Goal: Information Seeking & Learning: Check status

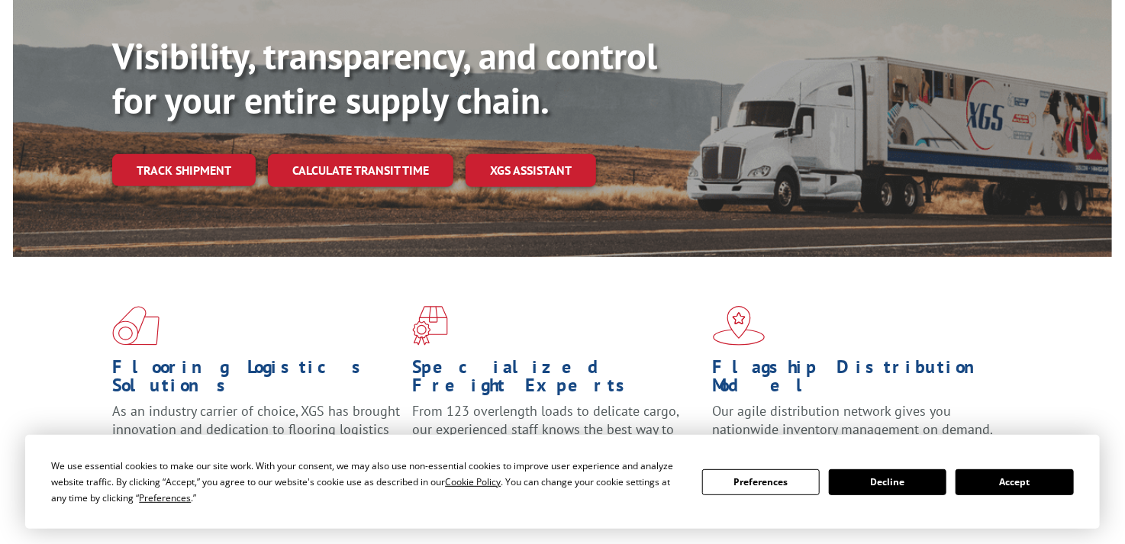
scroll to position [76, 0]
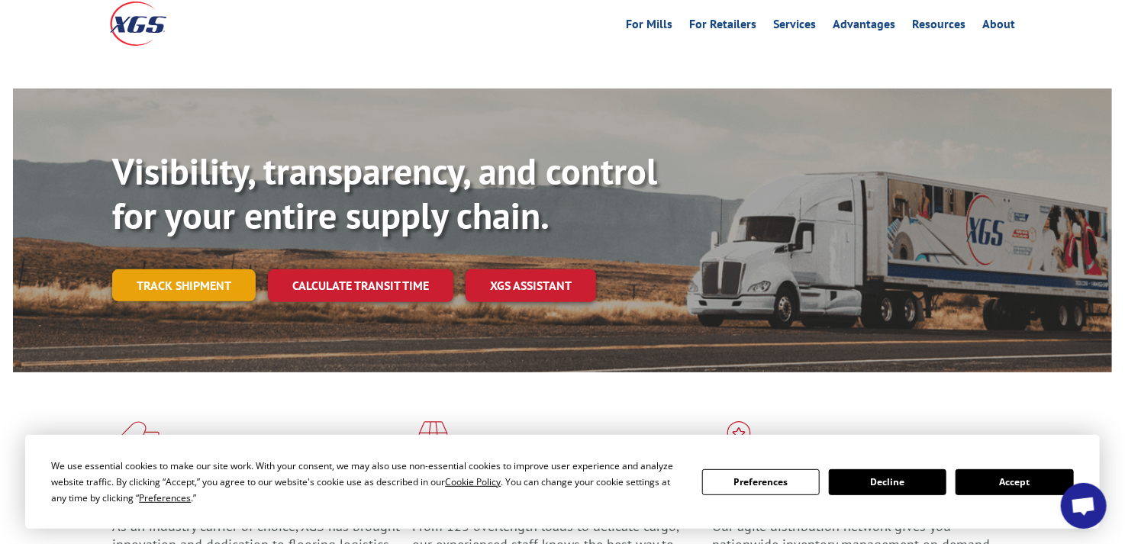
click at [189, 269] on link "Track shipment" at bounding box center [183, 285] width 143 height 32
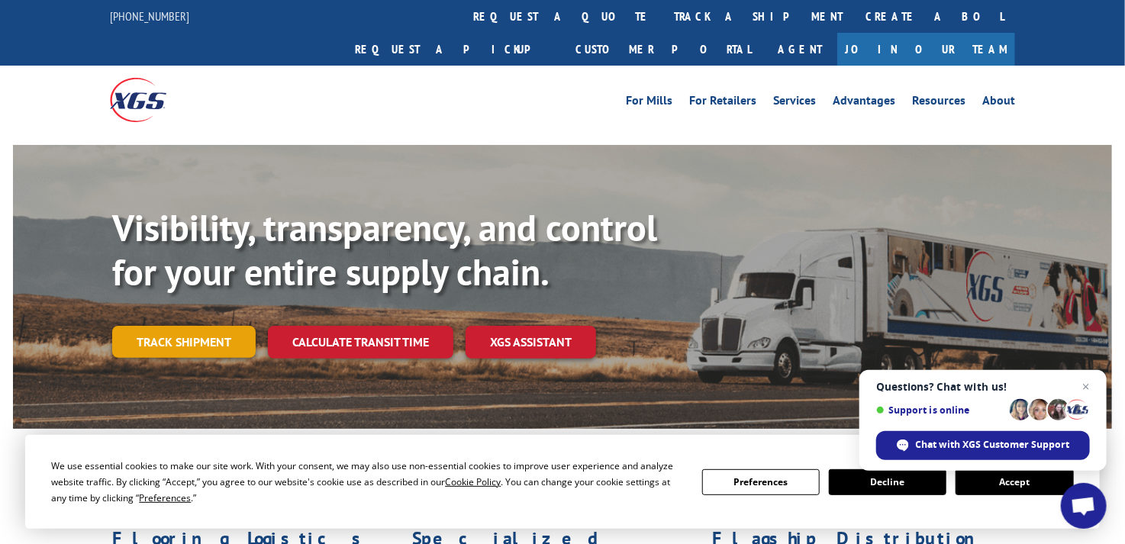
click at [178, 326] on link "Track shipment" at bounding box center [183, 342] width 143 height 32
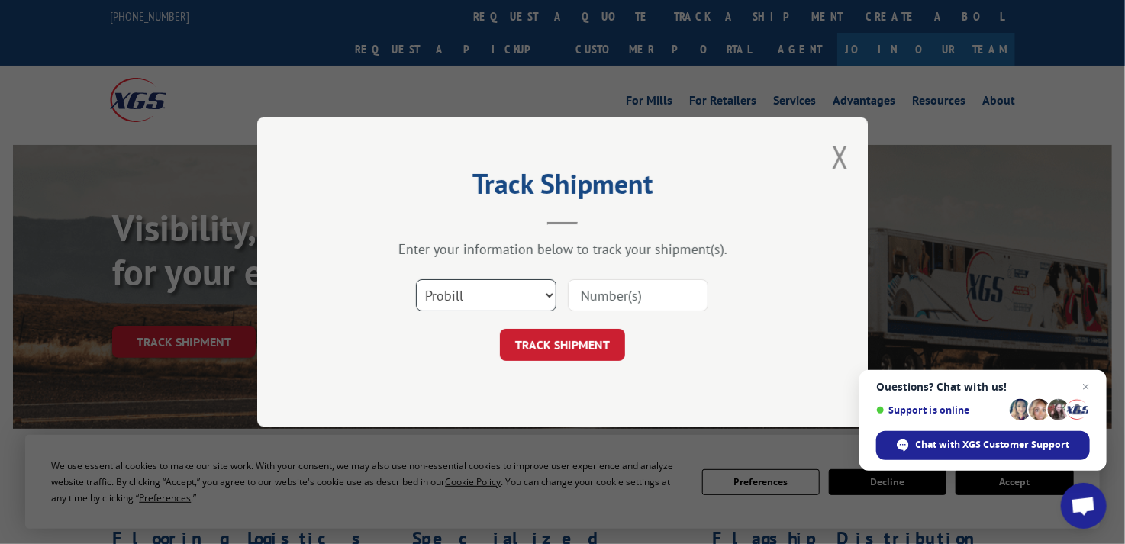
click at [540, 296] on select "Select category... Probill BOL PO" at bounding box center [486, 295] width 140 height 32
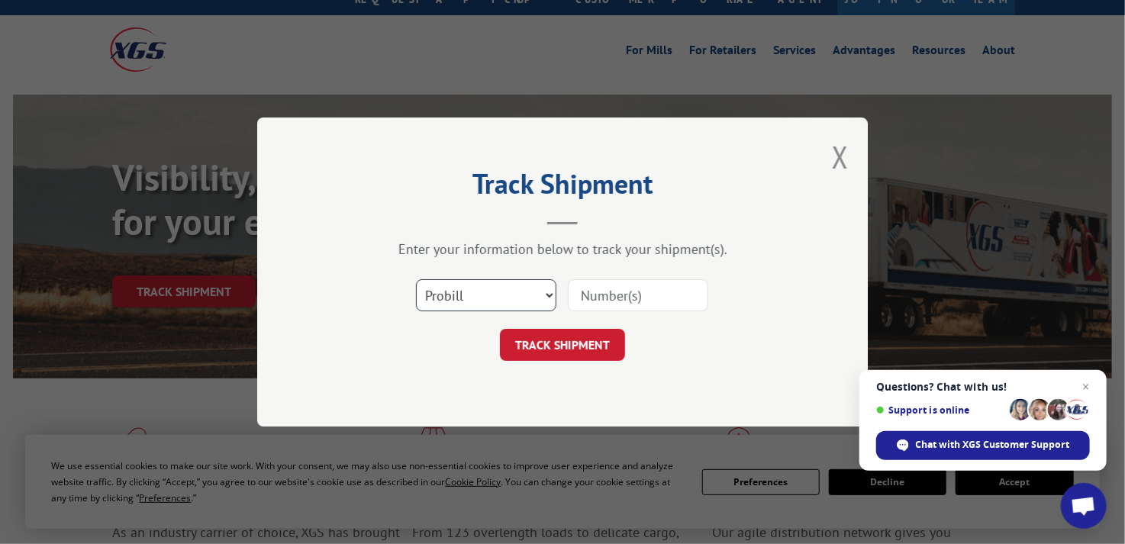
scroll to position [76, 0]
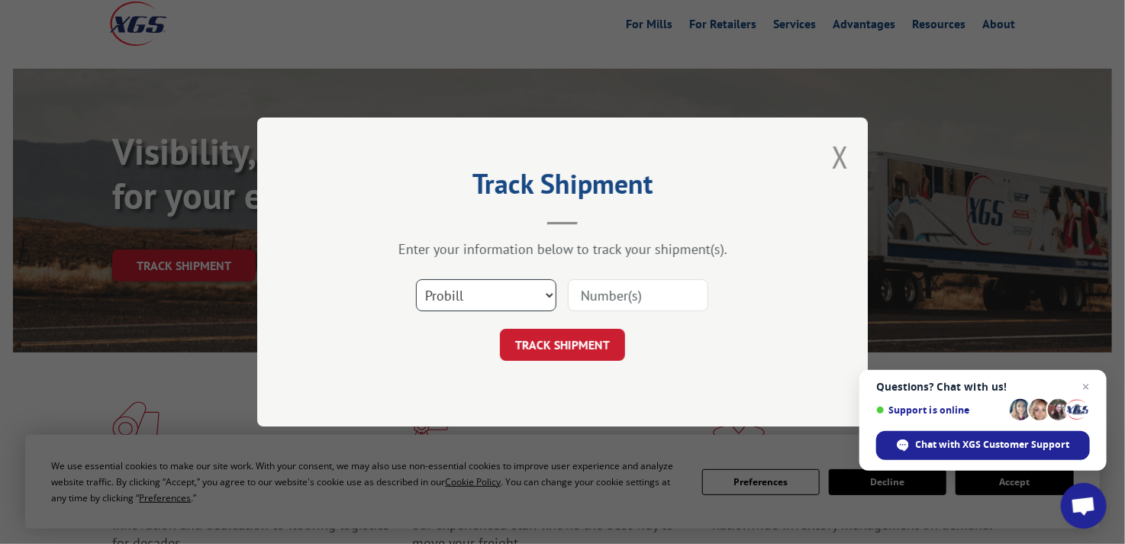
click at [536, 293] on select "Select category... Probill BOL PO" at bounding box center [486, 295] width 140 height 32
click at [602, 292] on input at bounding box center [638, 295] width 140 height 32
paste input "2847400"
type input "2847400"
click at [558, 349] on button "TRACK SHIPMENT" at bounding box center [562, 345] width 125 height 32
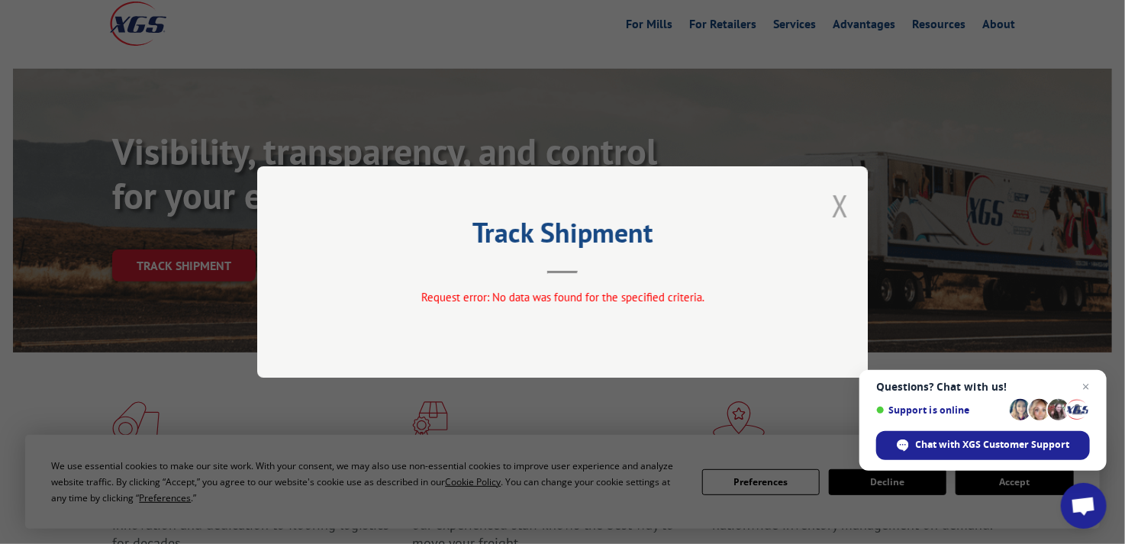
click at [843, 203] on button "Close modal" at bounding box center [840, 205] width 17 height 40
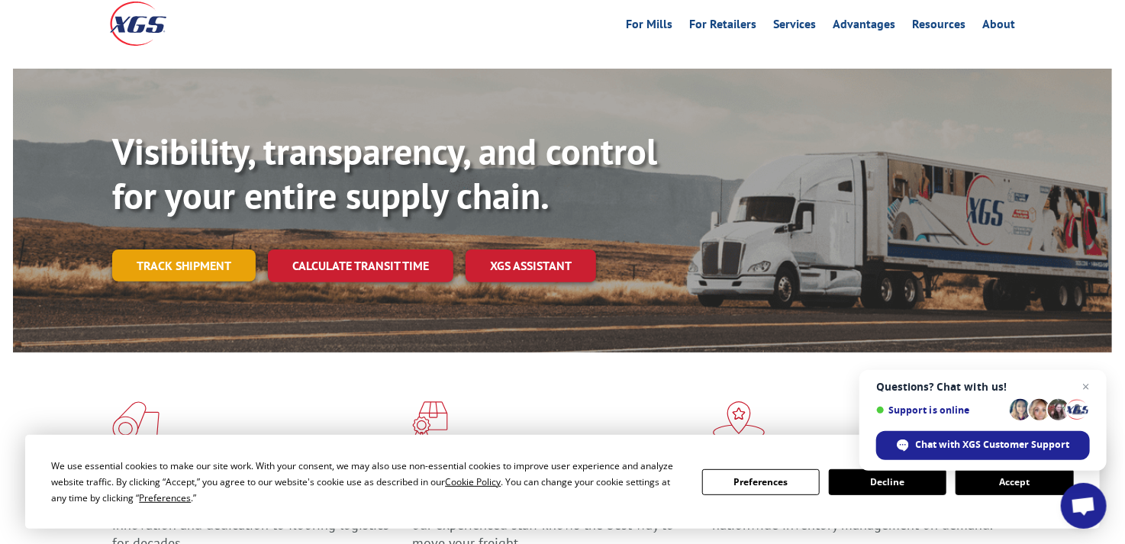
click at [179, 249] on link "Track shipment" at bounding box center [183, 265] width 143 height 32
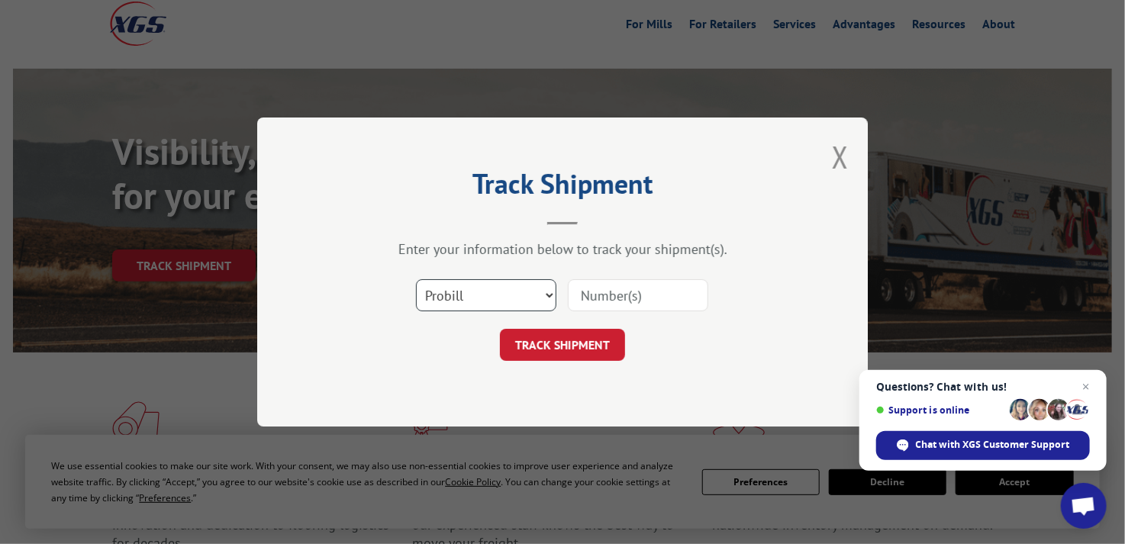
click at [460, 304] on select "Select category... Probill BOL PO" at bounding box center [486, 295] width 140 height 32
select select "bol"
click at [416, 279] on select "Select category... Probill BOL PO" at bounding box center [486, 295] width 140 height 32
click at [620, 288] on input at bounding box center [638, 295] width 140 height 32
paste input "2847400"
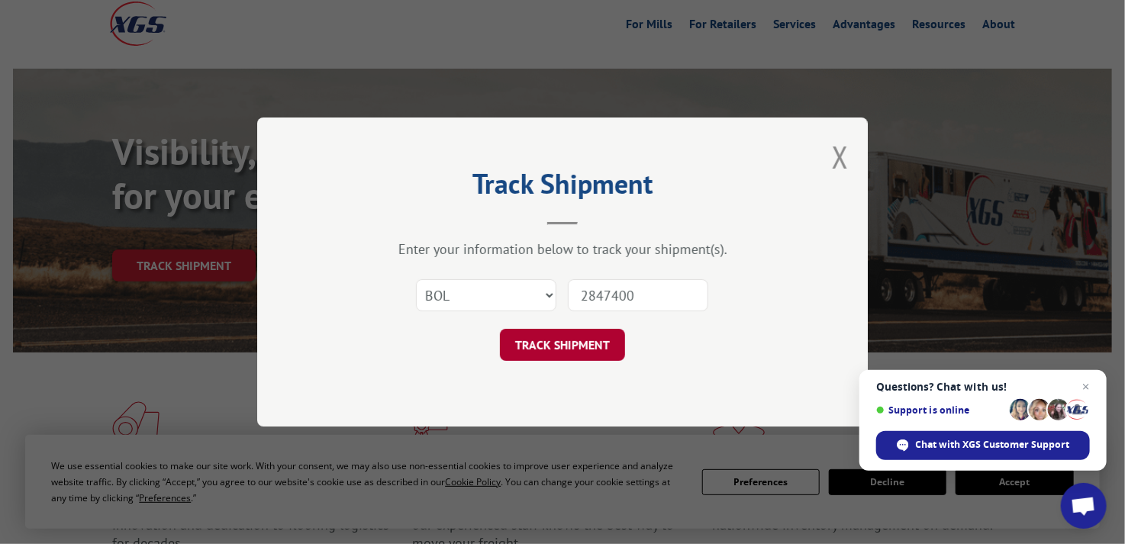
type input "2847400"
click at [565, 346] on button "TRACK SHIPMENT" at bounding box center [562, 345] width 125 height 32
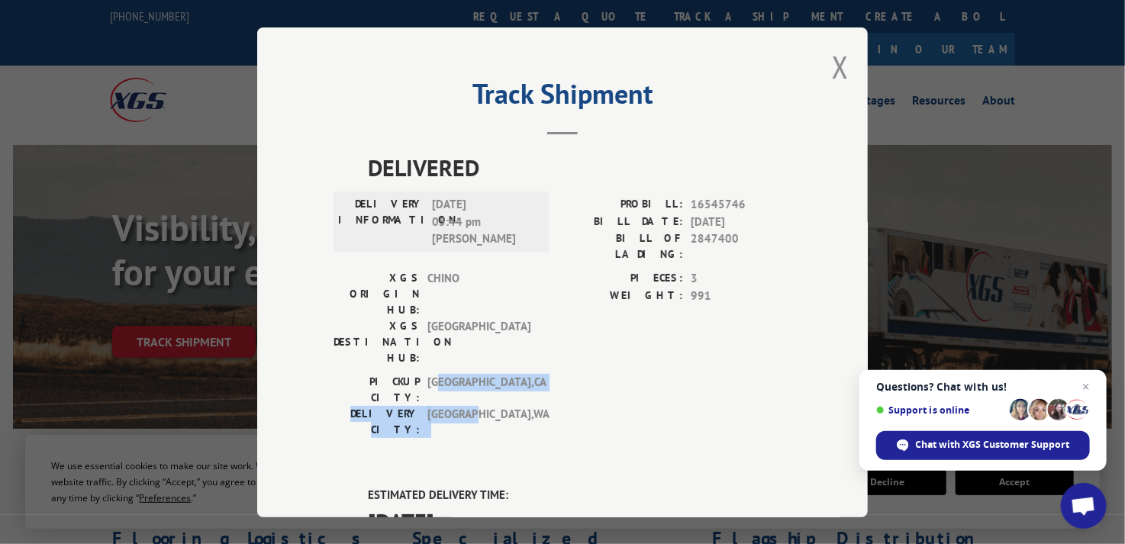
drag, startPoint x: 439, startPoint y: 330, endPoint x: 470, endPoint y: 346, distance: 34.8
click at [470, 374] on div "[GEOGRAPHIC_DATA]: [GEOGRAPHIC_DATA] , [GEOGRAPHIC_DATA] DELIVERY CITY: [GEOGRA…" at bounding box center [436, 406] width 206 height 64
click at [472, 406] on span "[GEOGRAPHIC_DATA] , [GEOGRAPHIC_DATA]" at bounding box center [478, 422] width 103 height 32
click at [581, 374] on div "[GEOGRAPHIC_DATA]: [GEOGRAPHIC_DATA] , [GEOGRAPHIC_DATA] DELIVERY CITY: [GEOGRA…" at bounding box center [562, 410] width 458 height 72
click at [839, 63] on button "Close modal" at bounding box center [840, 67] width 17 height 40
